Goal: Information Seeking & Learning: Learn about a topic

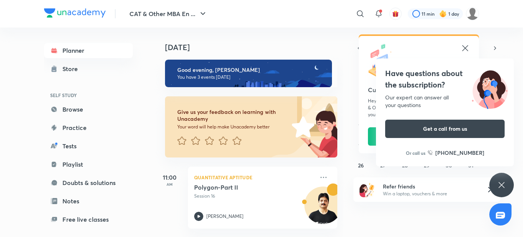
click at [492, 182] on div "Have questions about the subscription? Our expert can answer all your questions…" at bounding box center [501, 185] width 24 height 24
